Goal: Information Seeking & Learning: Learn about a topic

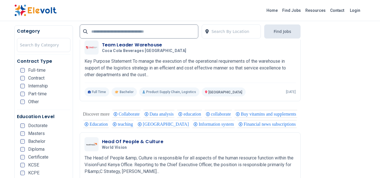
scroll to position [748, 0]
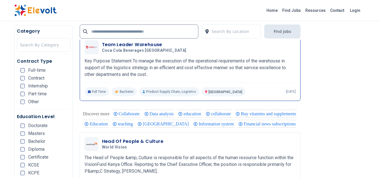
click at [142, 46] on h3 "Team Leader Warehouse" at bounding box center [145, 44] width 87 height 7
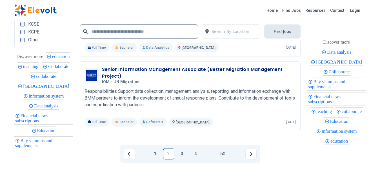
scroll to position [1233, 0]
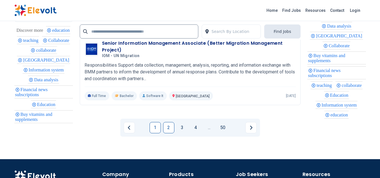
click at [156, 134] on link "1" at bounding box center [155, 127] width 11 height 11
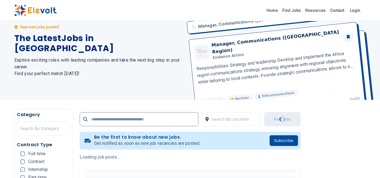
scroll to position [0, 0]
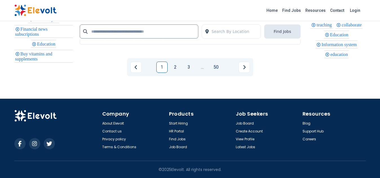
scroll to position [1293, 0]
click at [166, 73] on link "1" at bounding box center [161, 67] width 11 height 11
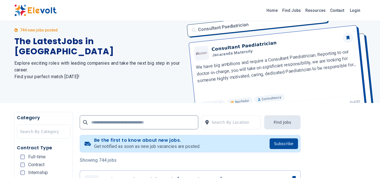
scroll to position [0, 0]
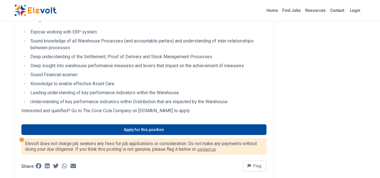
scroll to position [748, 0]
